Goal: Information Seeking & Learning: Learn about a topic

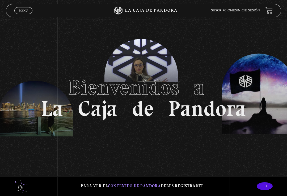
click at [27, 14] on span "Cerrar" at bounding box center [23, 16] width 12 height 4
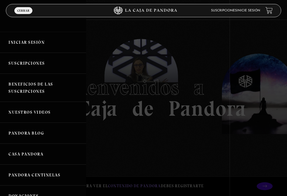
click at [33, 40] on link "Iniciar Sesión" at bounding box center [43, 42] width 86 height 21
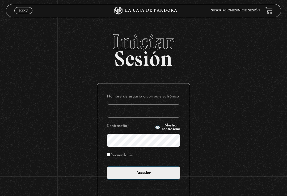
type input "[EMAIL_ADDRESS][DOMAIN_NAME]"
click at [143, 175] on input "Acceder" at bounding box center [143, 173] width 73 height 13
click at [152, 176] on input "Acceder" at bounding box center [143, 173] width 73 height 13
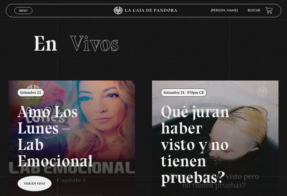
click at [23, 13] on link "Menu Cerrar" at bounding box center [23, 10] width 18 height 7
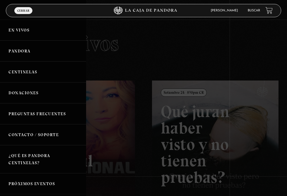
click at [46, 74] on link "Centinelas" at bounding box center [43, 72] width 86 height 21
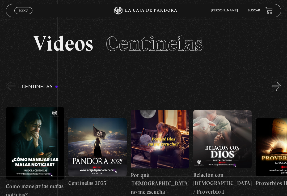
click at [246, 11] on div "Marcela Herrera Hidalgo En vivos Pandora Centinelas Mi cuenta Salir Buscar" at bounding box center [229, 11] width 86 height 12
click at [253, 12] on link "Buscar" at bounding box center [253, 10] width 12 height 3
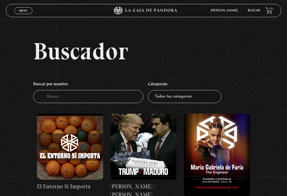
click at [102, 102] on input "Buscador" at bounding box center [88, 96] width 110 height 13
click at [106, 100] on input "Buscador" at bounding box center [88, 96] width 110 height 13
type input "Ang"
click at [66, 98] on input "A" at bounding box center [88, 96] width 110 height 13
type input "Angeles"
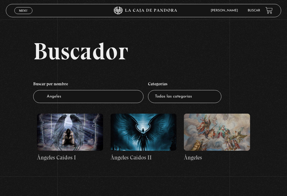
click at [77, 141] on figure at bounding box center [70, 132] width 66 height 37
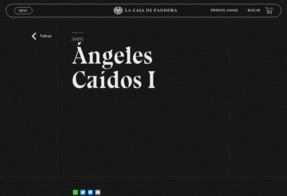
scroll to position [6, 0]
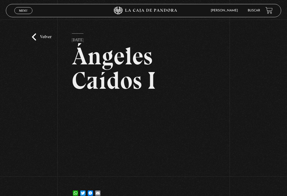
click at [26, 14] on link "Menu Cerrar" at bounding box center [23, 10] width 18 height 7
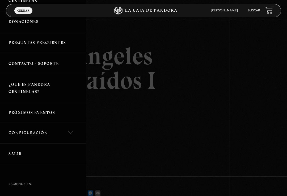
scroll to position [72, 0]
click at [27, 156] on link "Salir" at bounding box center [43, 153] width 86 height 21
click at [20, 154] on link "Salir" at bounding box center [43, 153] width 86 height 21
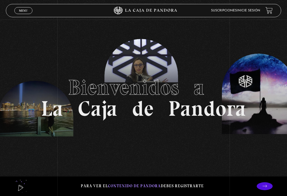
click at [25, 7] on link "Menu Cerrar" at bounding box center [23, 10] width 18 height 7
